Goal: Task Accomplishment & Management: Manage account settings

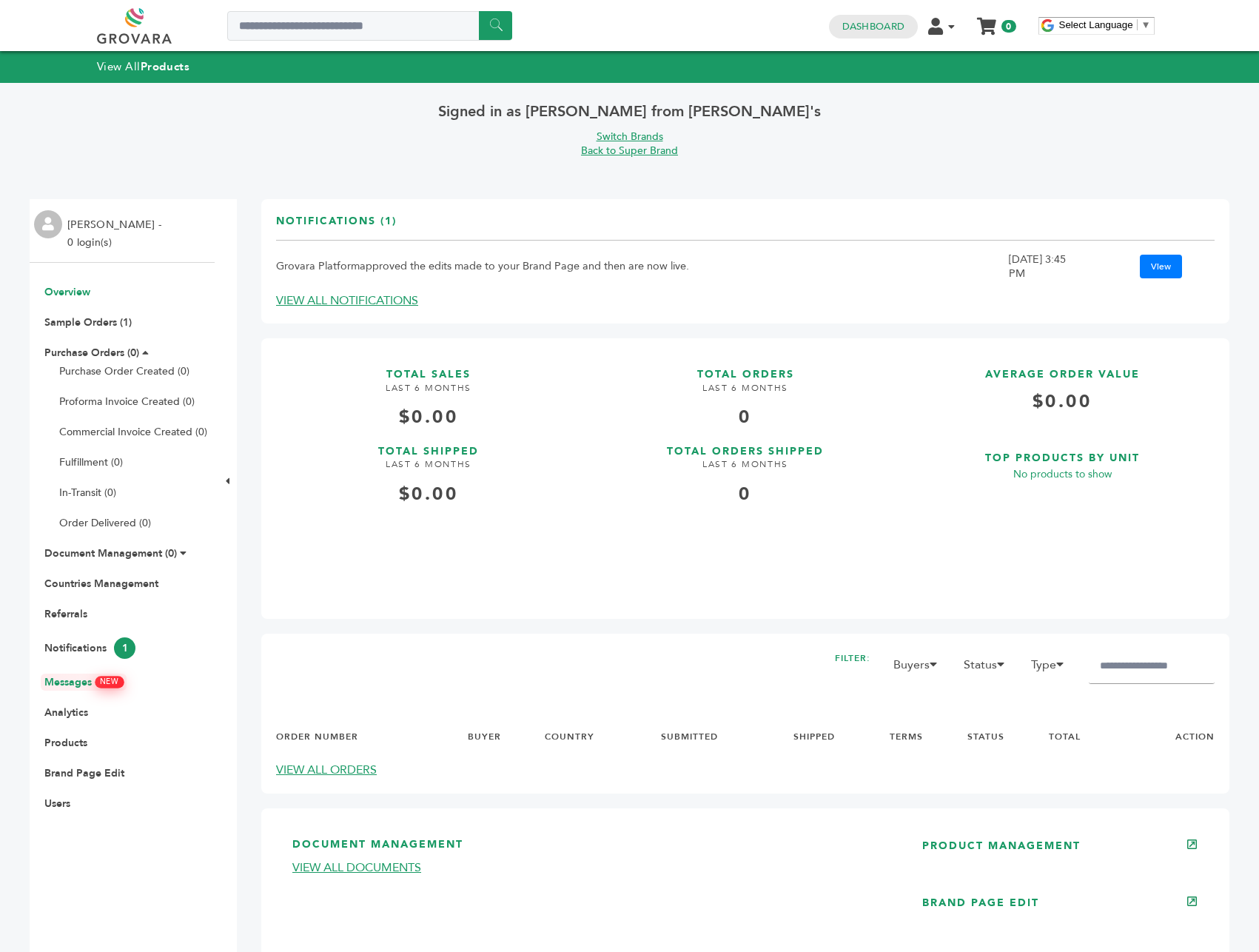
click at [88, 685] on link "Messages NEW" at bounding box center [84, 681] width 79 height 14
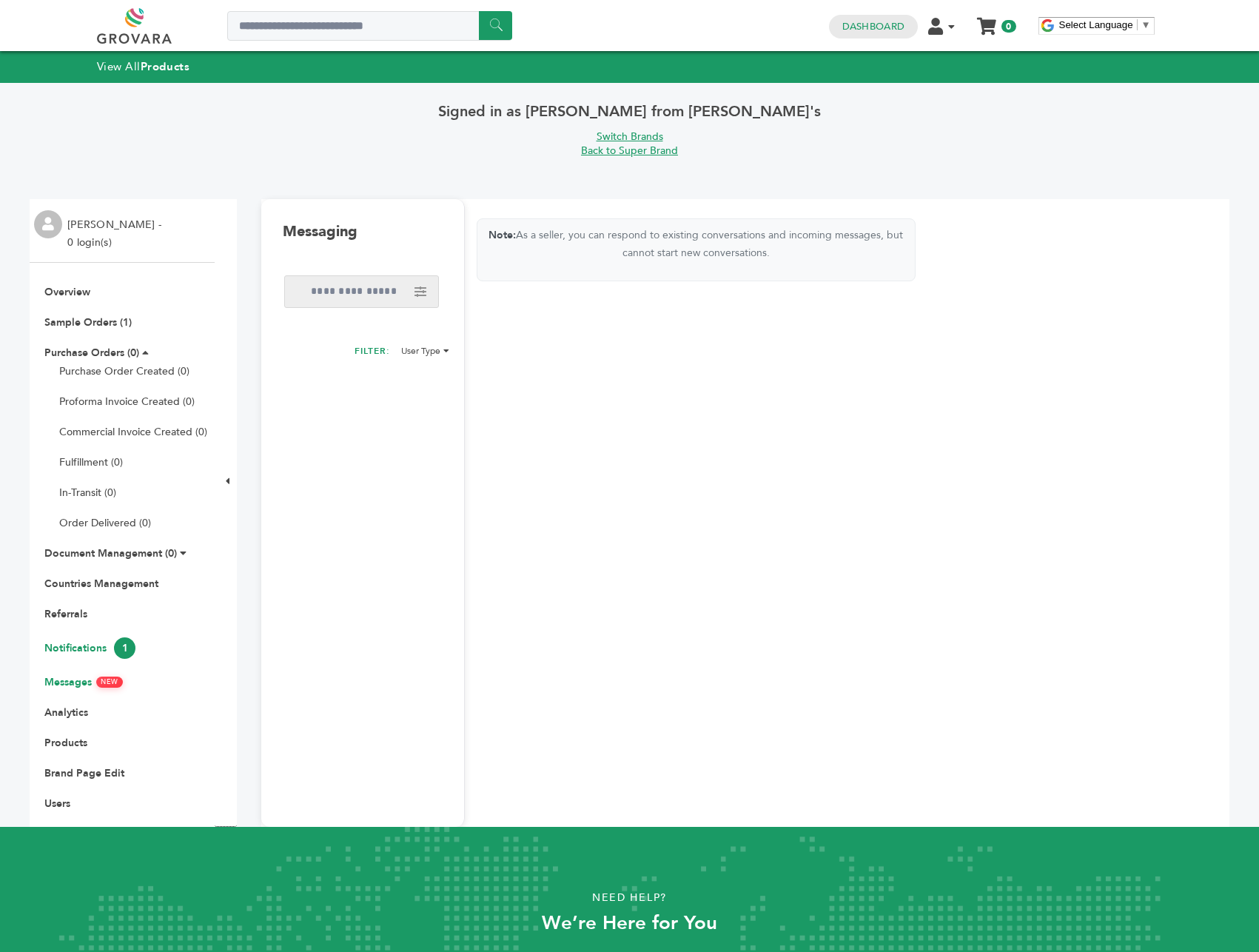
click at [99, 643] on link "Notifications 1" at bounding box center [90, 648] width 91 height 14
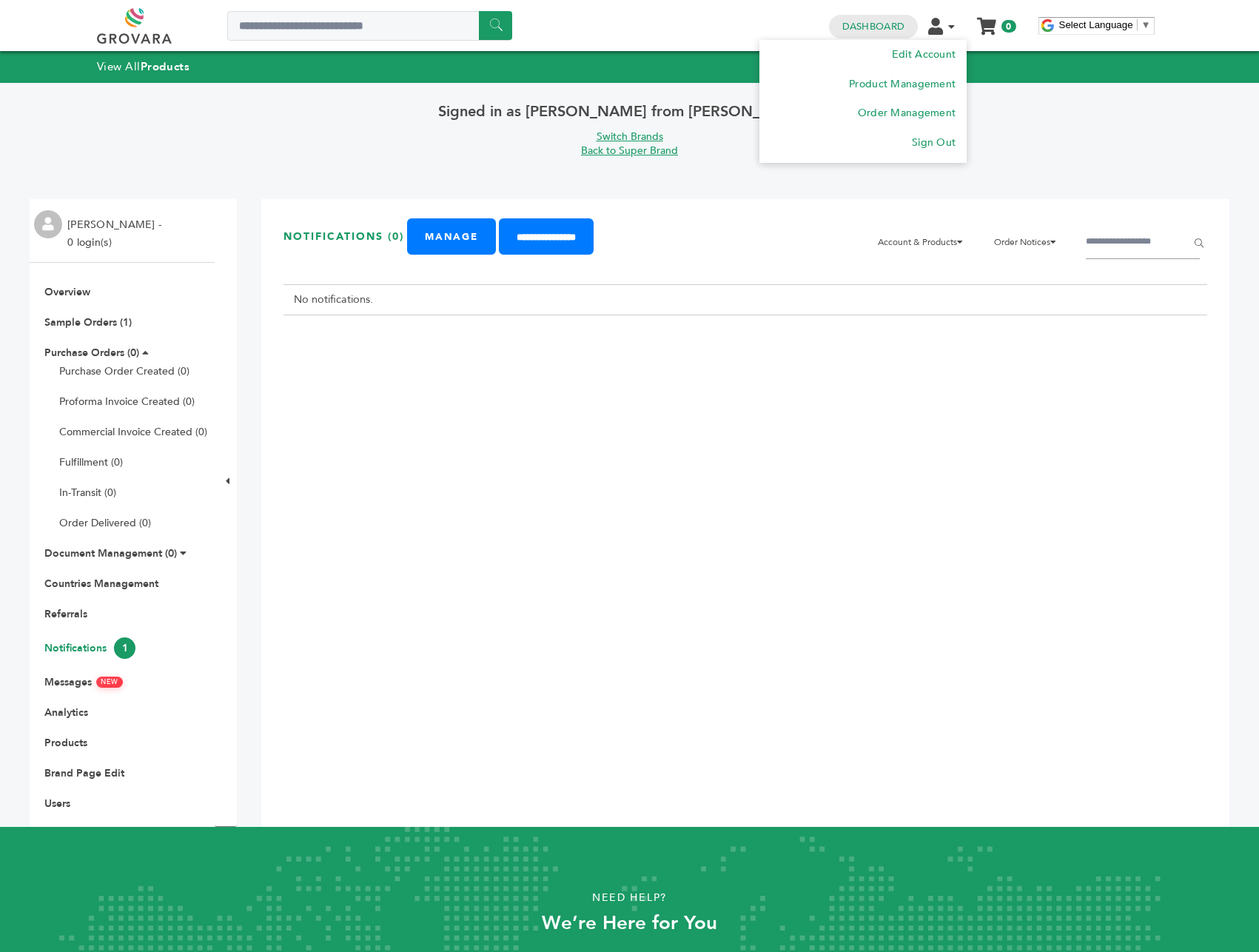
click at [942, 25] on icon at bounding box center [936, 27] width 15 height 17
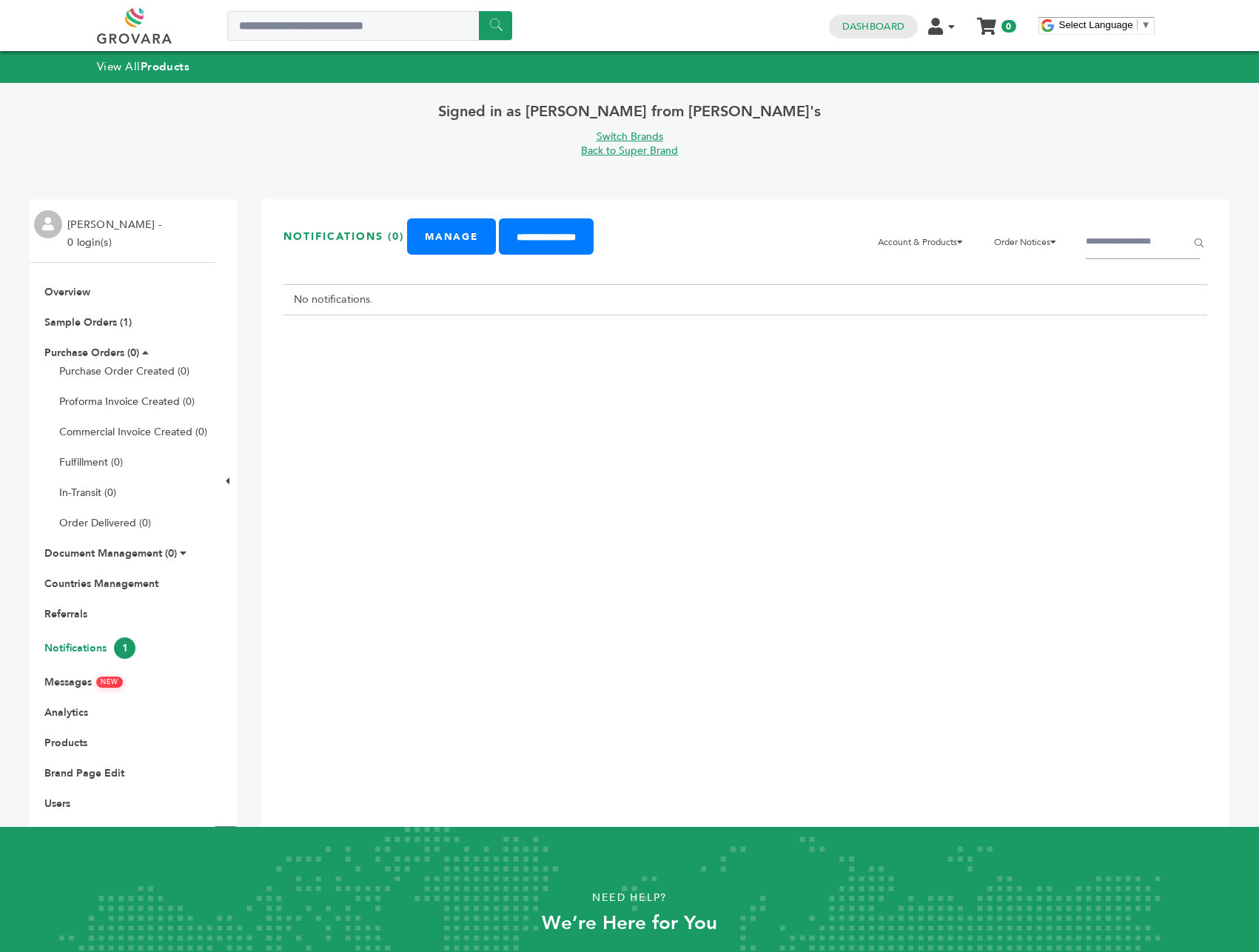
click at [63, 225] on div "[PERSON_NAME] - 0 login(s)" at bounding box center [122, 231] width 185 height 64
click at [55, 222] on img at bounding box center [48, 224] width 29 height 29
click at [642, 136] on link "Switch Brands" at bounding box center [630, 136] width 67 height 14
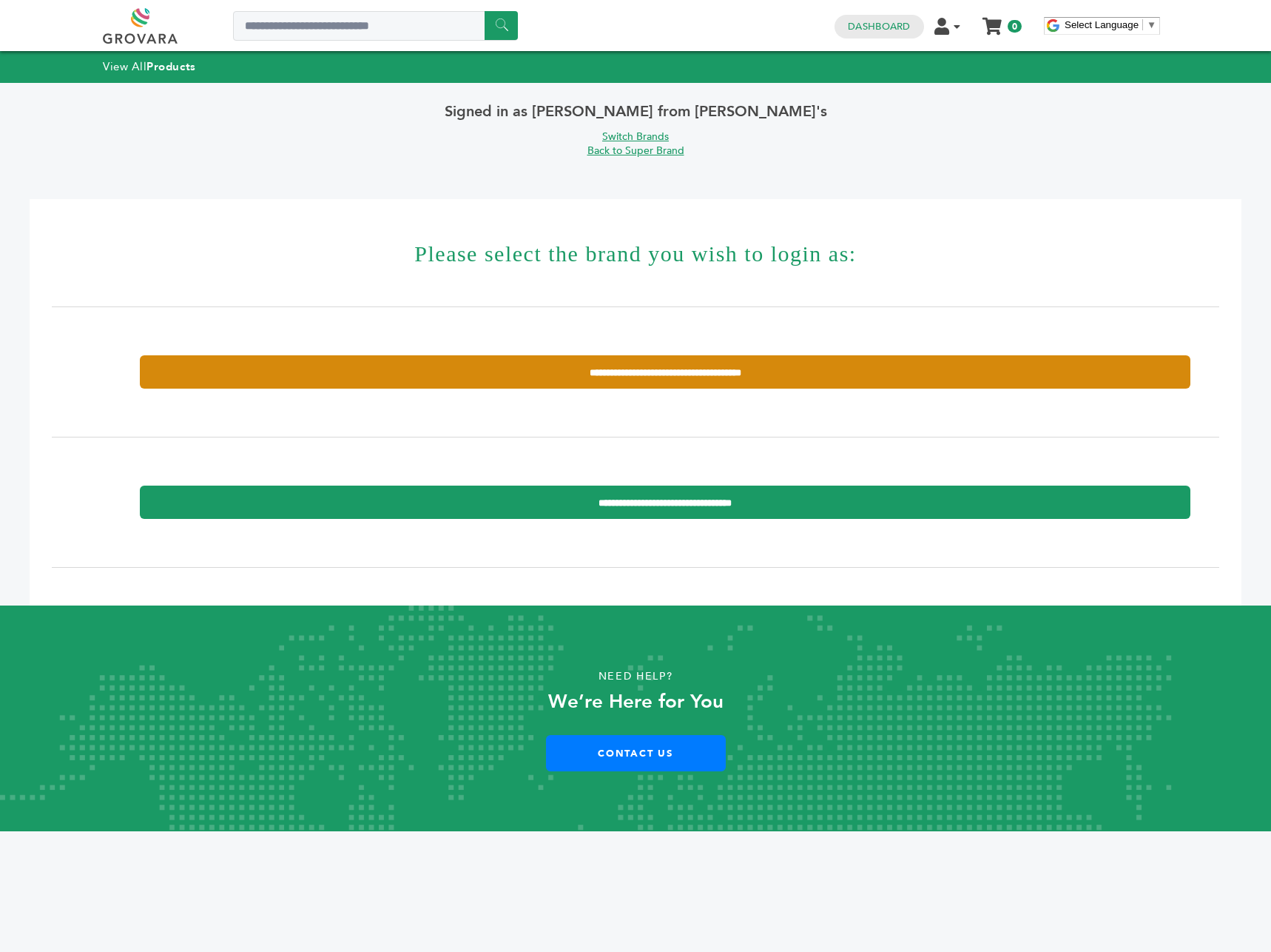
click at [745, 377] on input "**********" at bounding box center [665, 371] width 1051 height 33
